Goal: Information Seeking & Learning: Learn about a topic

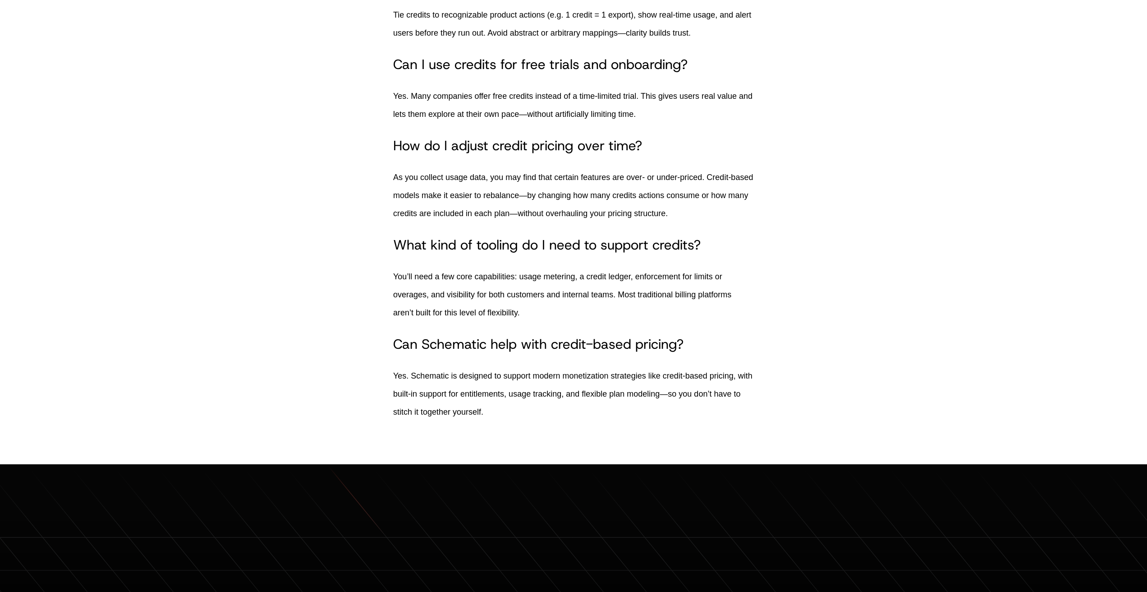
scroll to position [4433, 0]
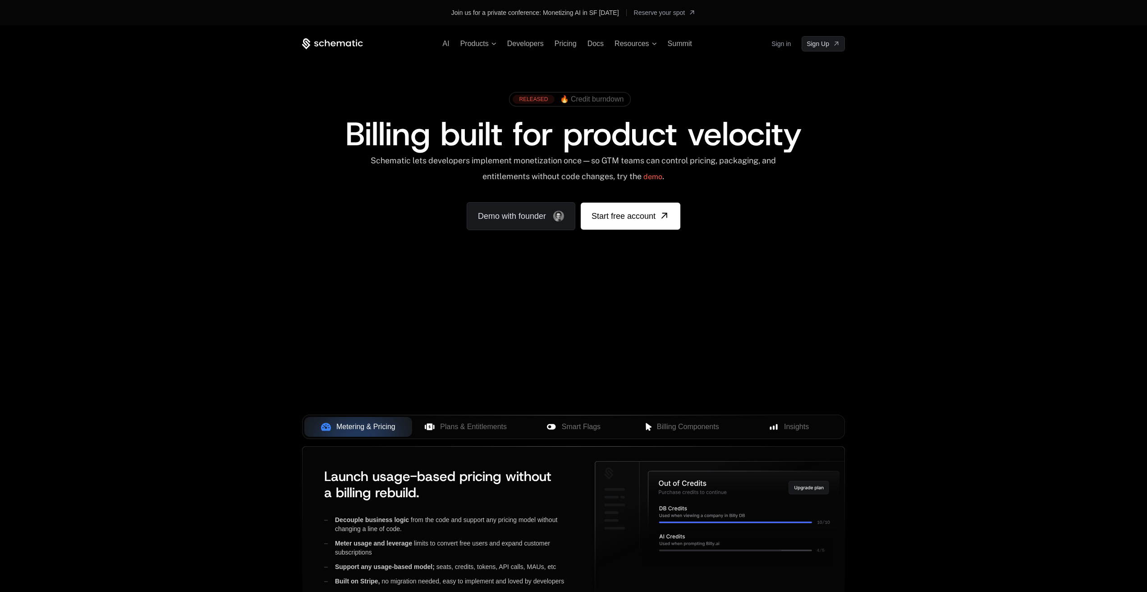
click at [581, 95] on link "RELEASED 🔥 Credit burndown" at bounding box center [568, 99] width 111 height 9
click at [588, 38] on div "AI Products Developers Pricing Docs Resources Summit Sign in Sign Up" at bounding box center [573, 43] width 543 height 15
click at [590, 41] on span "Docs" at bounding box center [596, 44] width 16 height 8
